Goal: Information Seeking & Learning: Compare options

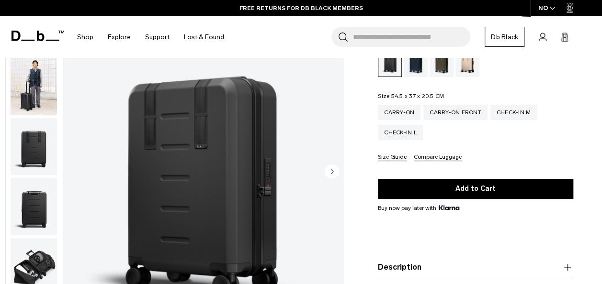
scroll to position [134, 0]
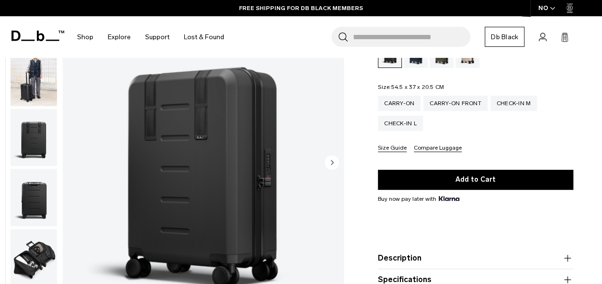
click at [327, 157] on circle "Next slide" at bounding box center [332, 163] width 14 height 14
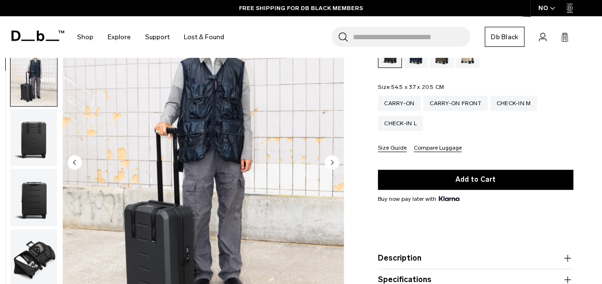
scroll to position [60, 0]
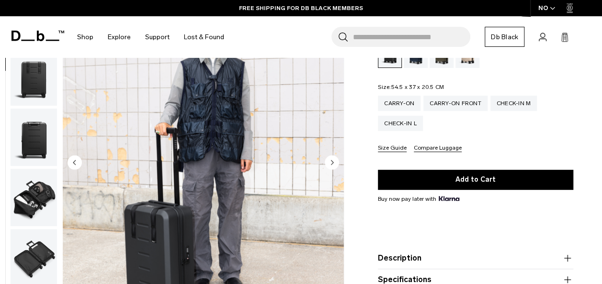
click at [327, 161] on circle "Next slide" at bounding box center [332, 163] width 14 height 14
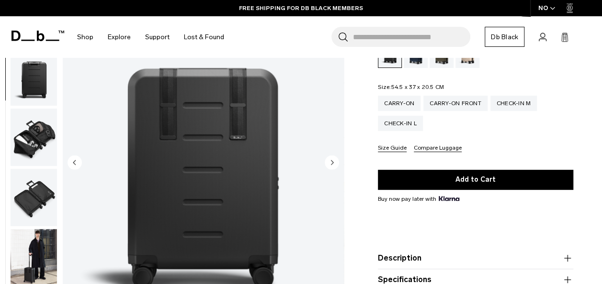
click at [327, 161] on circle "Next slide" at bounding box center [332, 163] width 14 height 14
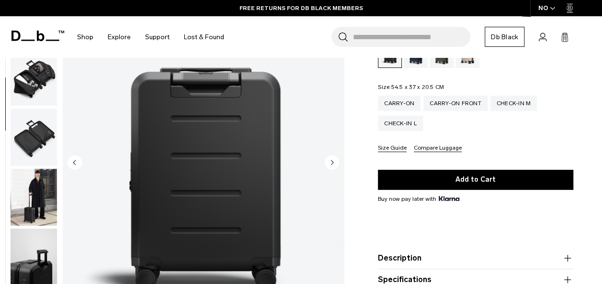
click at [327, 161] on circle "Next slide" at bounding box center [332, 163] width 14 height 14
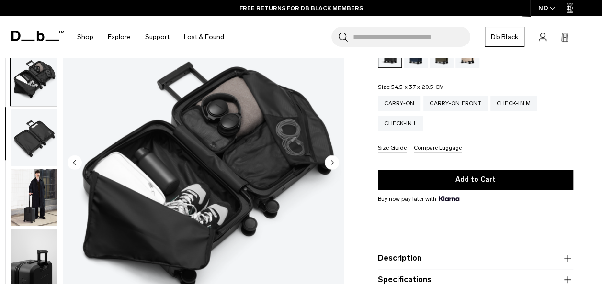
scroll to position [241, 0]
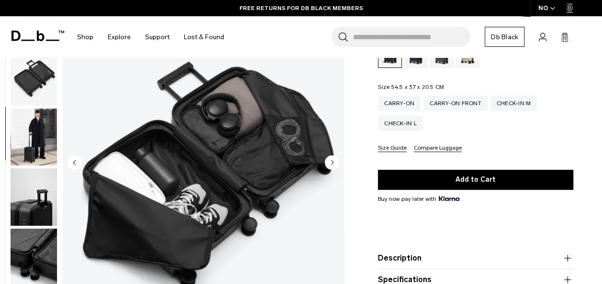
click at [327, 161] on circle "Next slide" at bounding box center [332, 163] width 14 height 14
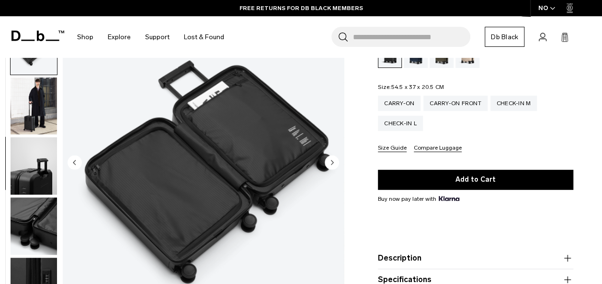
scroll to position [302, 0]
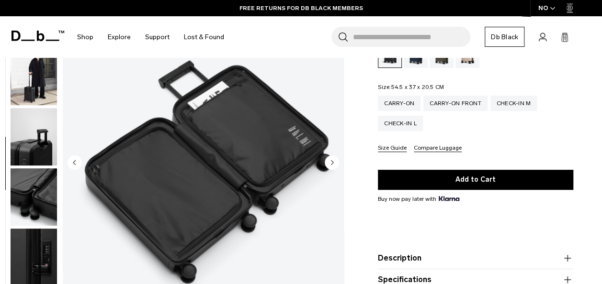
click at [328, 163] on circle "Next slide" at bounding box center [332, 163] width 14 height 14
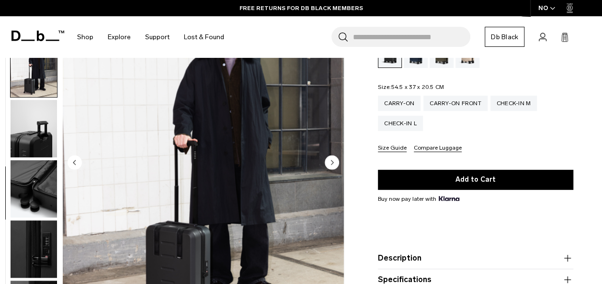
click at [328, 163] on circle "Next slide" at bounding box center [332, 163] width 14 height 14
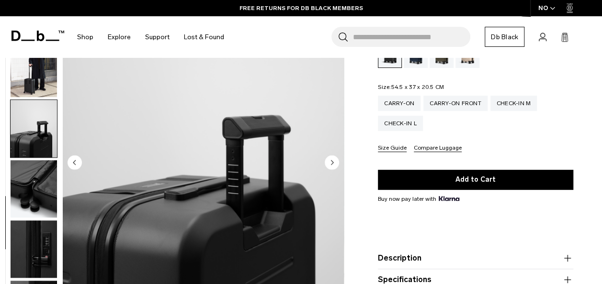
click at [328, 163] on circle "Next slide" at bounding box center [332, 163] width 14 height 14
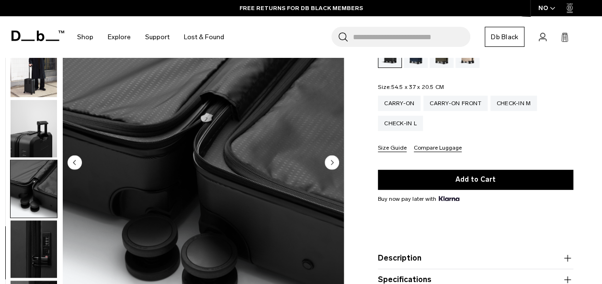
click at [328, 163] on circle "Next slide" at bounding box center [332, 163] width 14 height 14
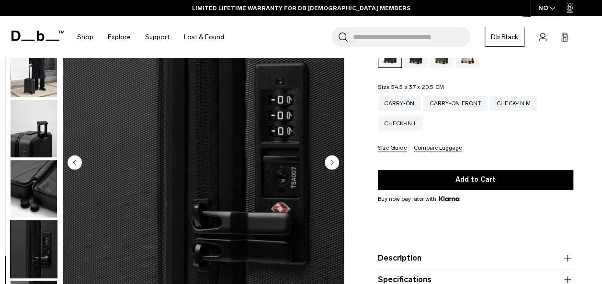
click at [328, 163] on circle "Next slide" at bounding box center [332, 163] width 14 height 14
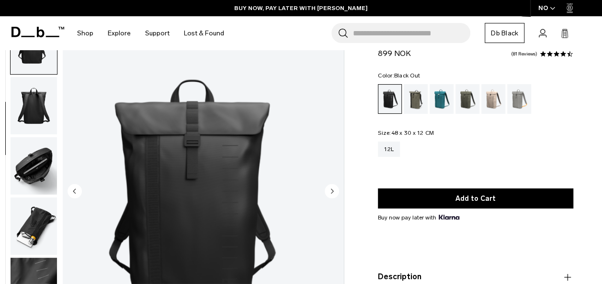
click at [29, 101] on img "button" at bounding box center [34, 105] width 46 height 57
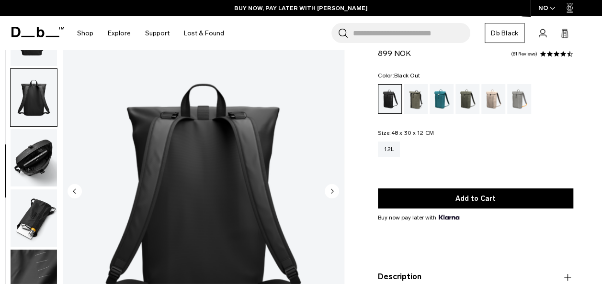
click at [37, 156] on img "button" at bounding box center [34, 157] width 46 height 57
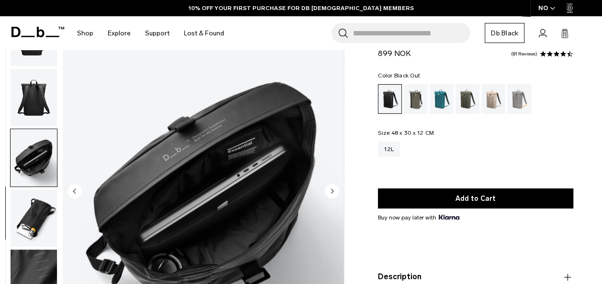
click at [51, 214] on img "button" at bounding box center [34, 218] width 46 height 57
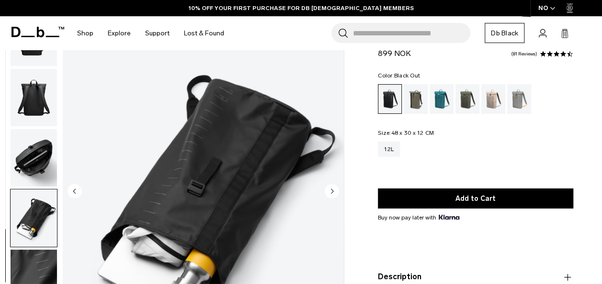
click at [37, 60] on img "button" at bounding box center [34, 37] width 46 height 57
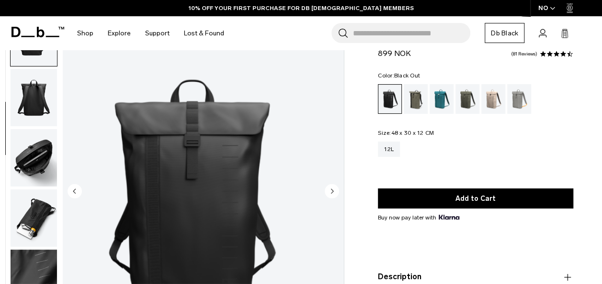
scroll to position [121, 0]
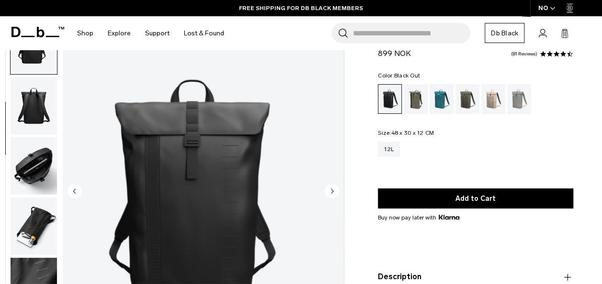
click at [41, 100] on img "button" at bounding box center [34, 105] width 46 height 57
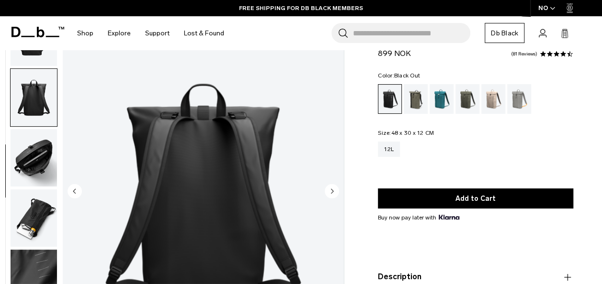
click at [45, 156] on img "button" at bounding box center [34, 157] width 46 height 57
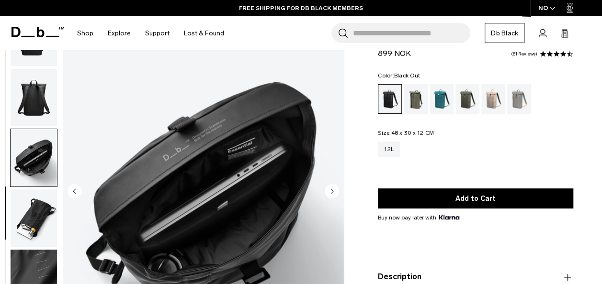
click at [47, 212] on img "button" at bounding box center [34, 218] width 46 height 57
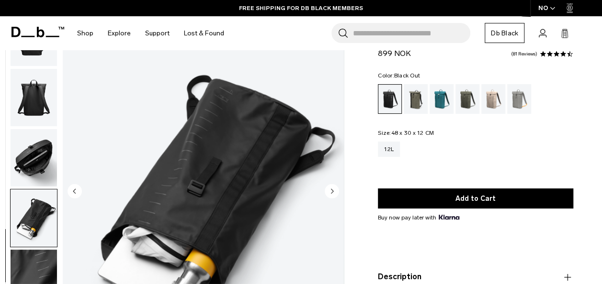
click at [41, 164] on img "button" at bounding box center [34, 157] width 46 height 57
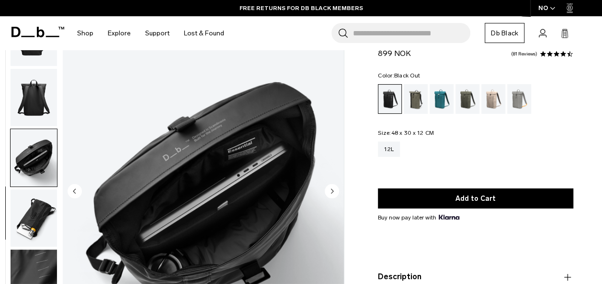
click at [40, 83] on img "button" at bounding box center [34, 97] width 46 height 57
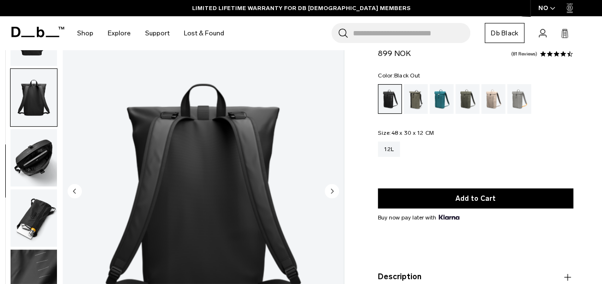
click at [35, 134] on img "button" at bounding box center [34, 157] width 46 height 57
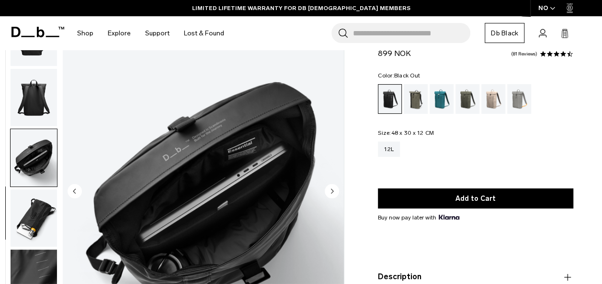
click at [44, 96] on img "button" at bounding box center [34, 97] width 46 height 57
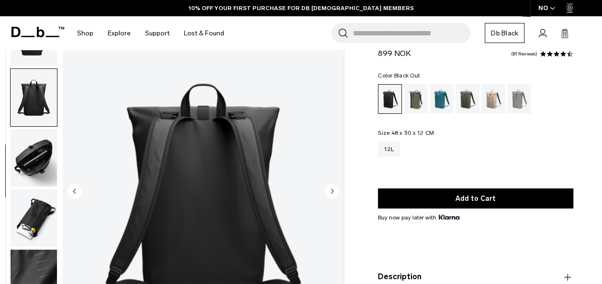
click at [80, 190] on circle "Previous slide" at bounding box center [74, 191] width 14 height 14
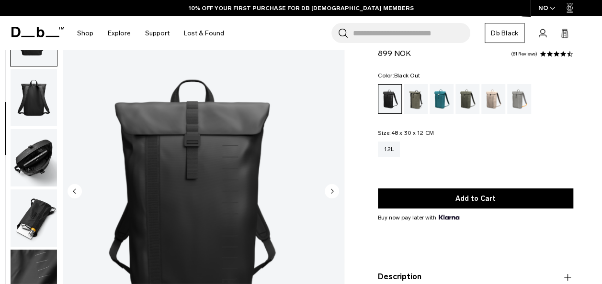
scroll to position [121, 0]
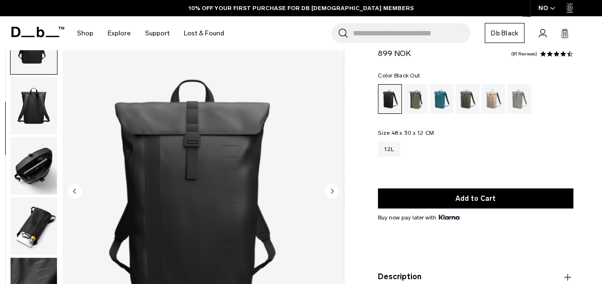
click at [80, 190] on circle "Previous slide" at bounding box center [74, 191] width 14 height 14
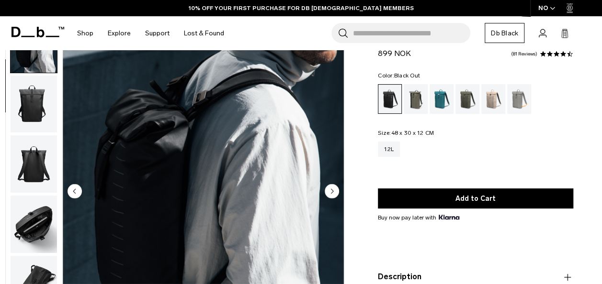
scroll to position [60, 0]
